Goal: Information Seeking & Learning: Learn about a topic

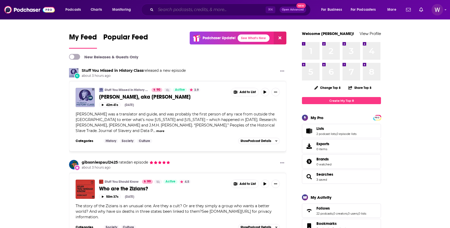
click at [173, 12] on input "Search podcasts, credits, & more..." at bounding box center [211, 10] width 110 height 8
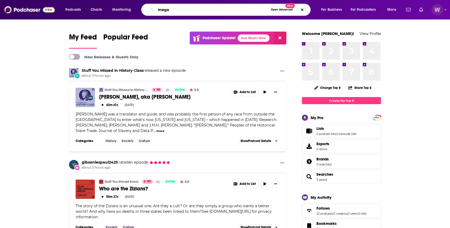
type input "mega"
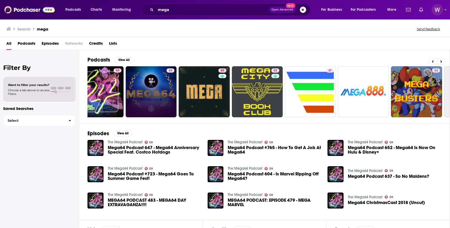
scroll to position [0, 26]
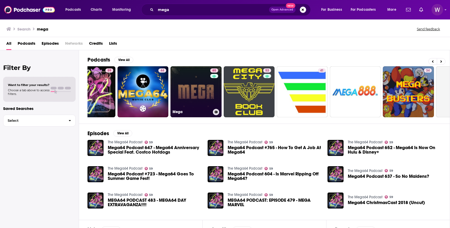
click at [192, 93] on link "65 Mega" at bounding box center [195, 91] width 51 height 51
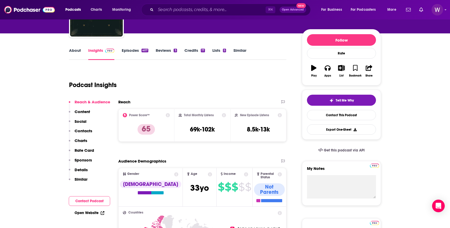
scroll to position [53, 0]
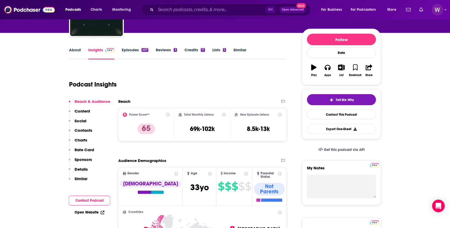
click at [85, 127] on button "Social" at bounding box center [78, 124] width 18 height 10
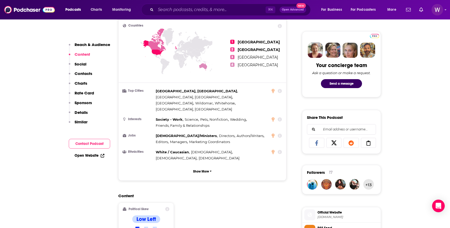
scroll to position [247, 0]
